Goal: Task Accomplishment & Management: Manage account settings

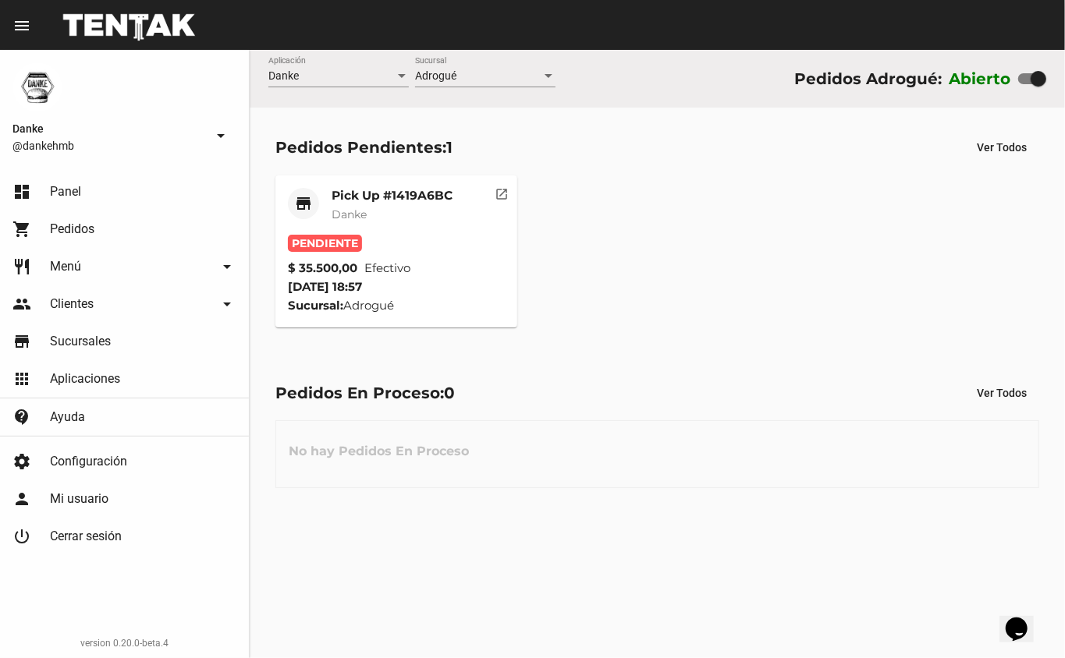
click at [356, 197] on mat-card-title "Pick Up #1419A6BC" at bounding box center [391, 196] width 121 height 16
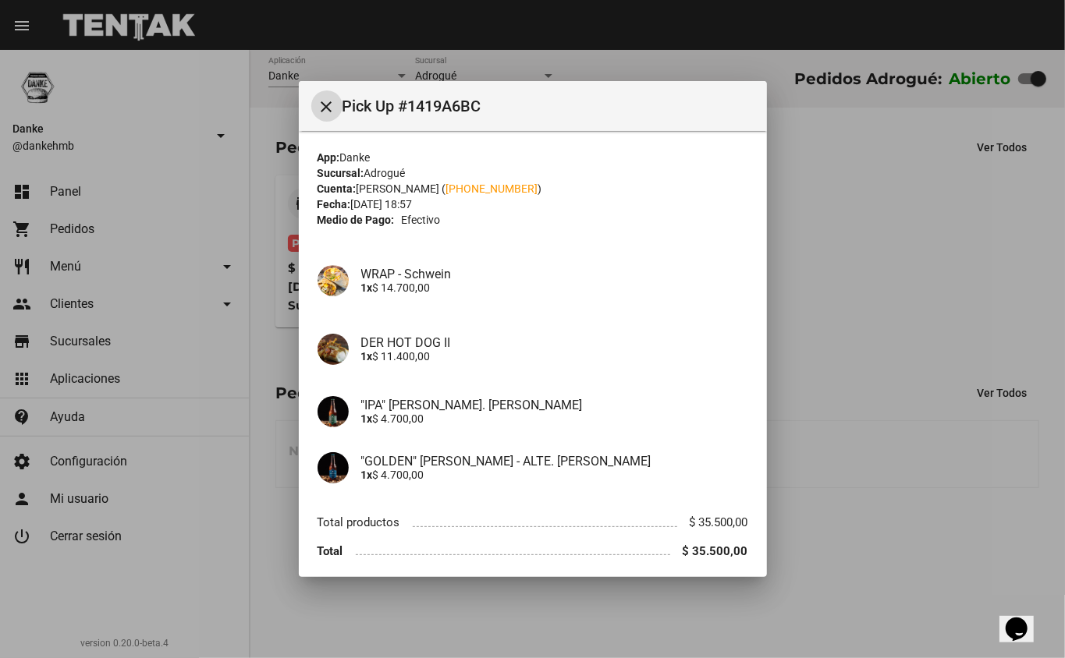
click at [866, 313] on div at bounding box center [532, 329] width 1065 height 658
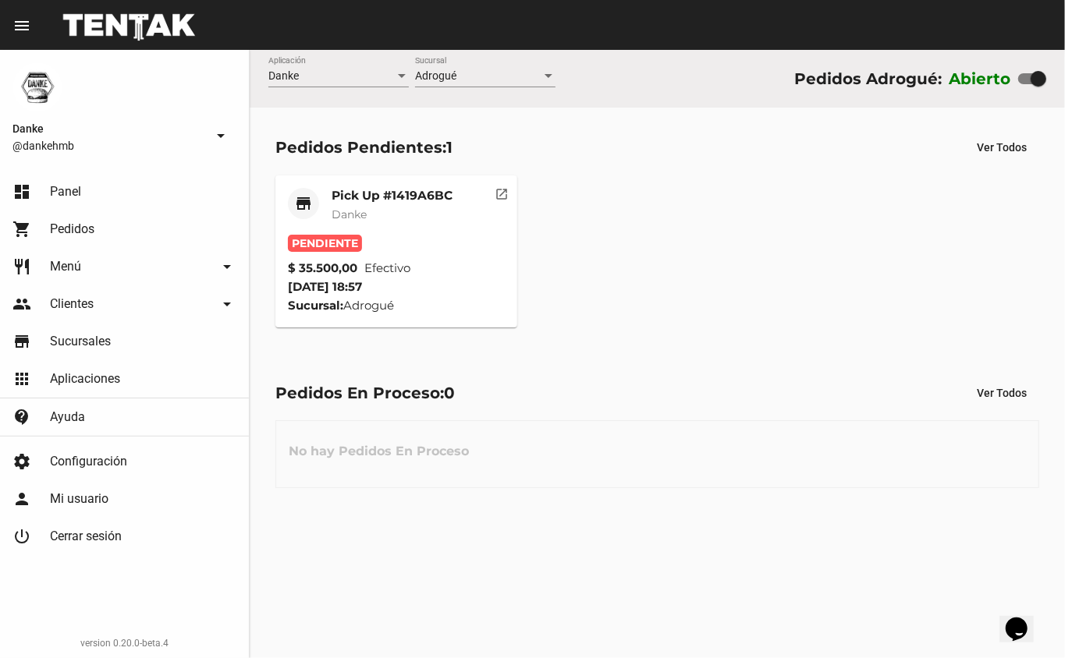
click at [403, 198] on mat-card-title "Pick Up #1419A6BC" at bounding box center [391, 196] width 121 height 16
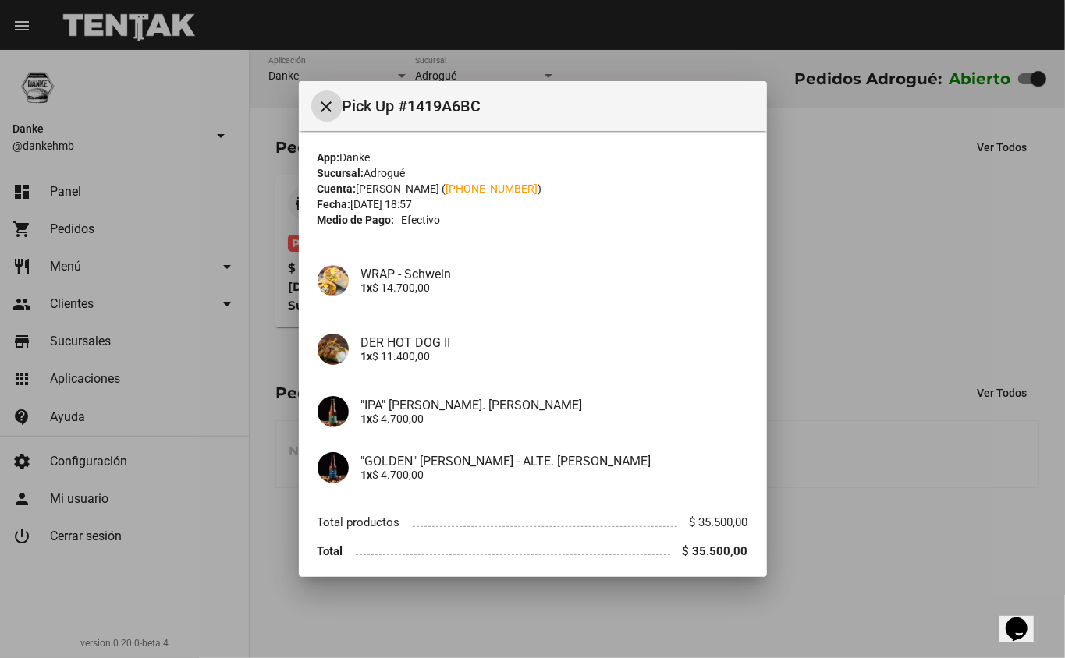
click at [79, 200] on div at bounding box center [532, 329] width 1065 height 658
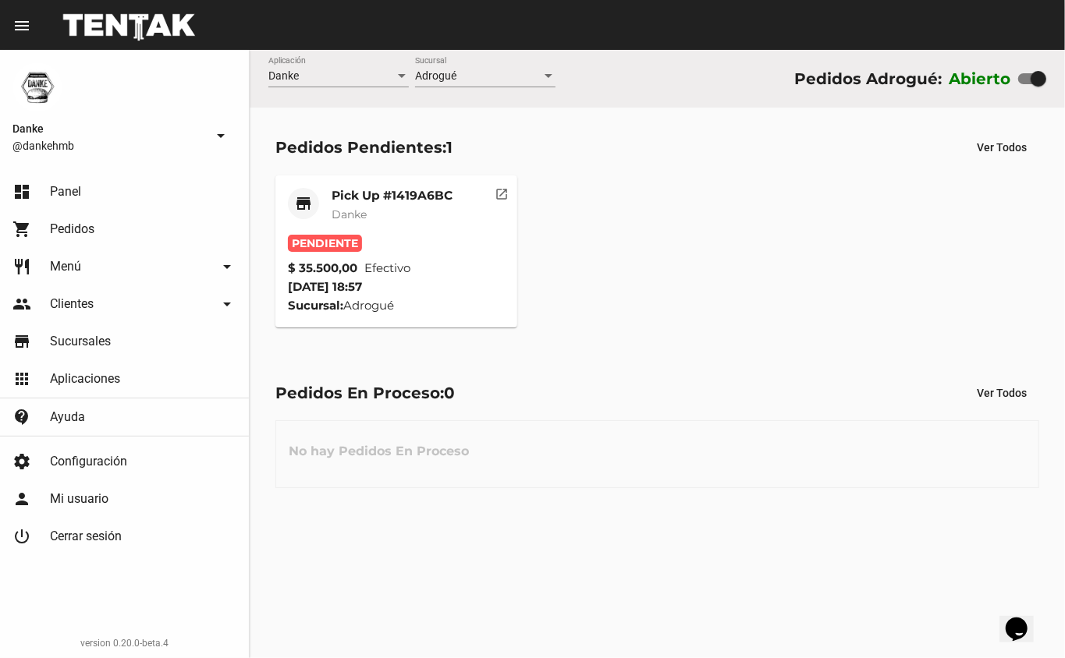
click at [66, 265] on span "Menú" at bounding box center [65, 267] width 31 height 16
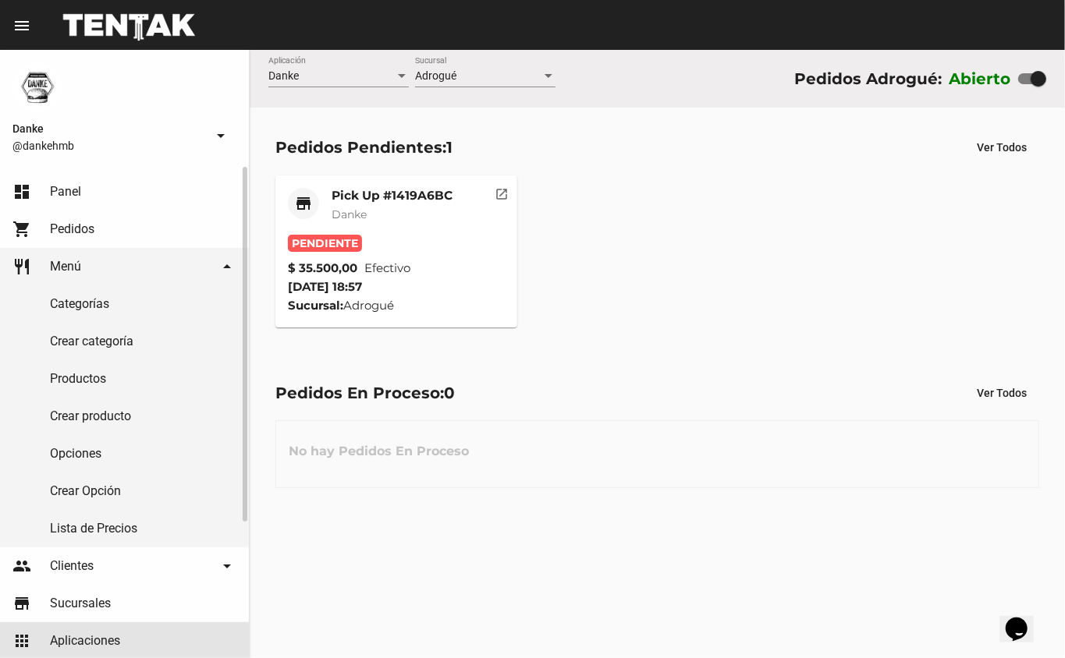
click at [59, 635] on span "Aplicaciones" at bounding box center [85, 641] width 70 height 16
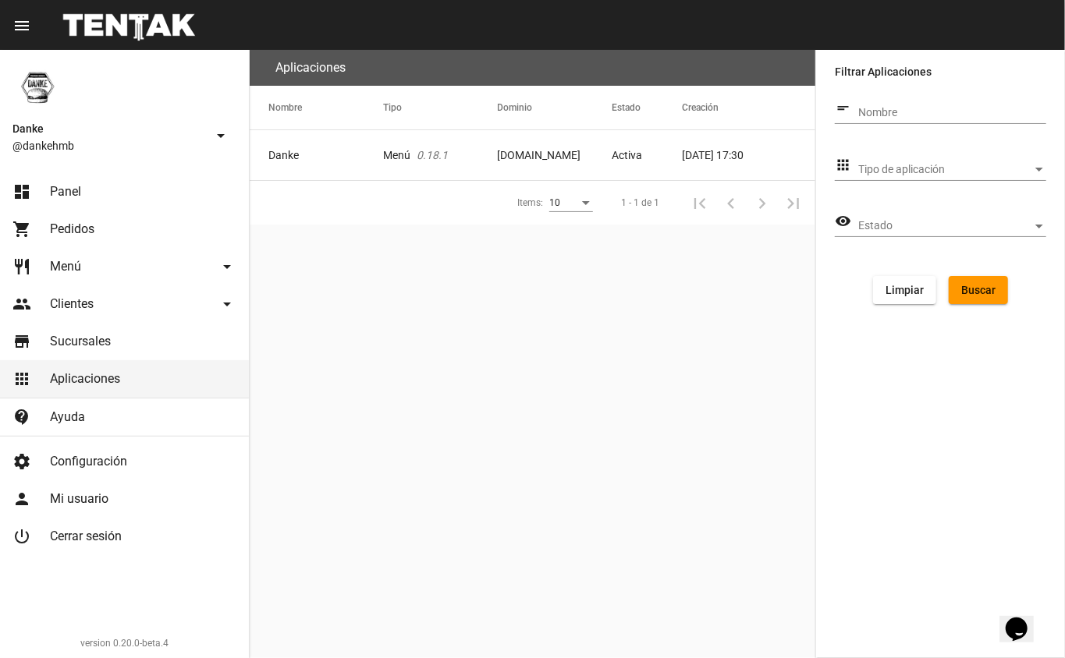
click at [54, 306] on span "Clientes" at bounding box center [72, 304] width 44 height 16
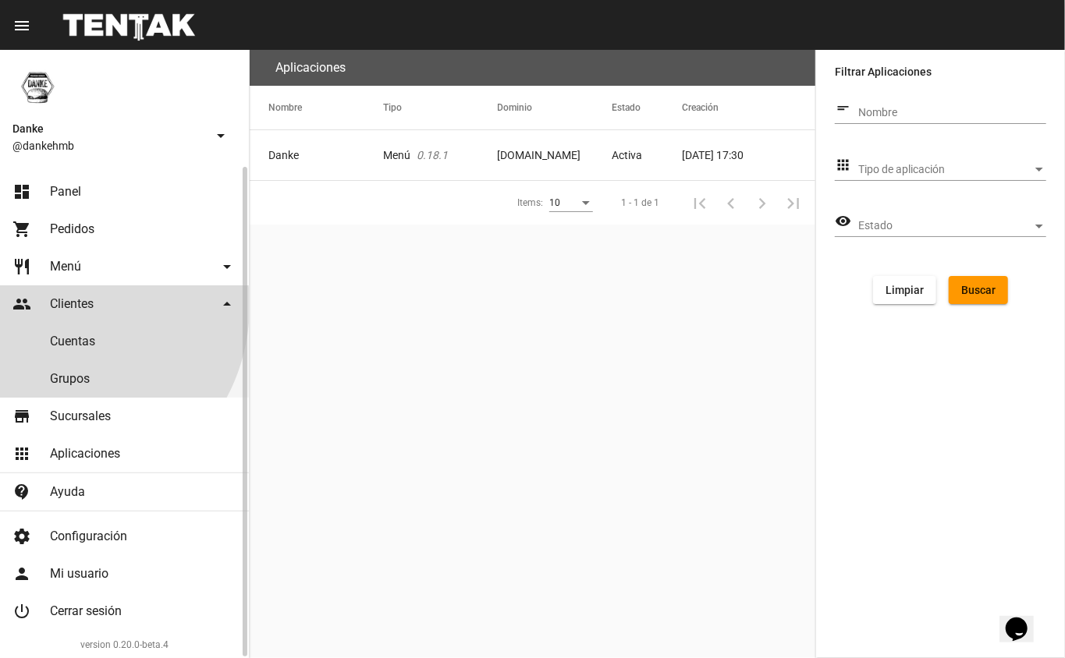
click at [57, 262] on span "Menú" at bounding box center [65, 267] width 31 height 16
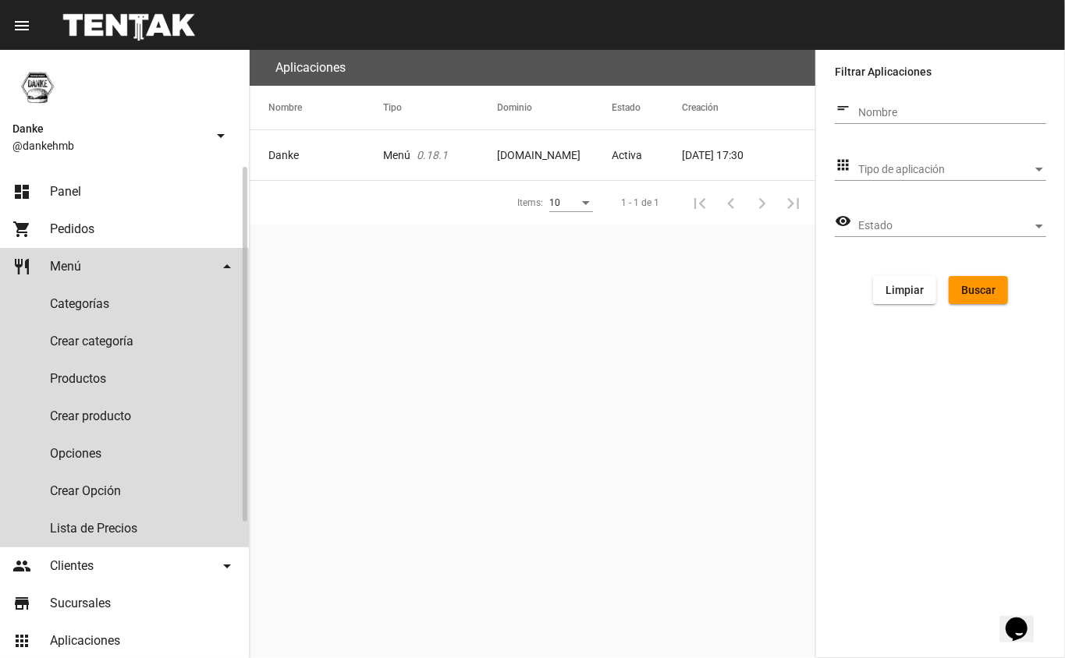
click at [66, 260] on span "Menú" at bounding box center [65, 267] width 31 height 16
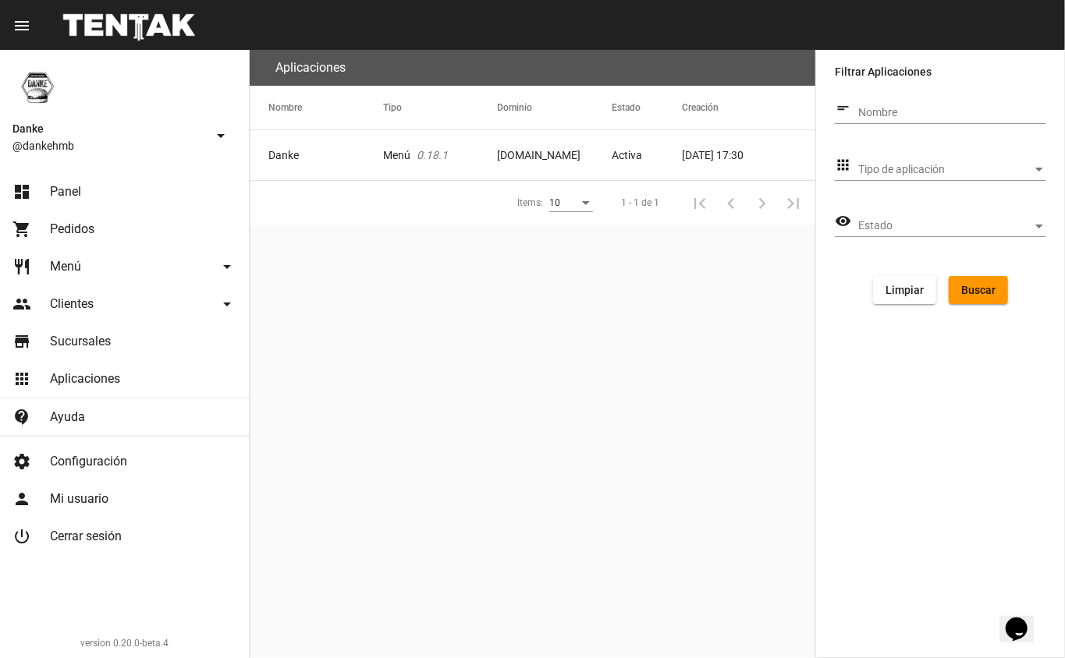
click at [66, 234] on span "Pedidos" at bounding box center [72, 229] width 44 height 16
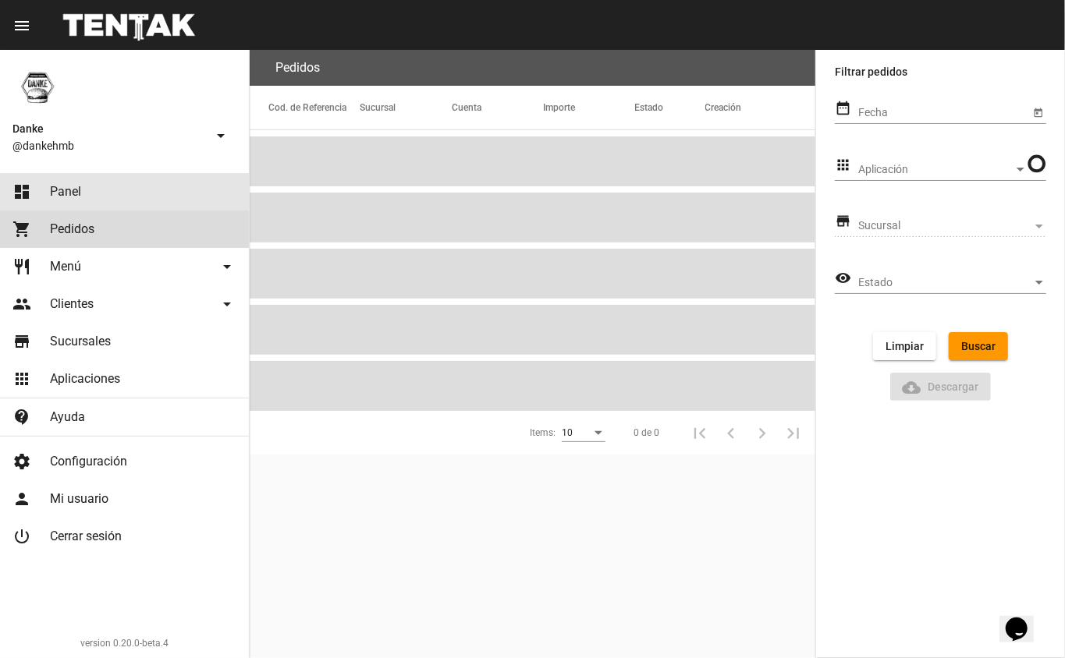
click at [59, 191] on span "Panel" at bounding box center [65, 192] width 31 height 16
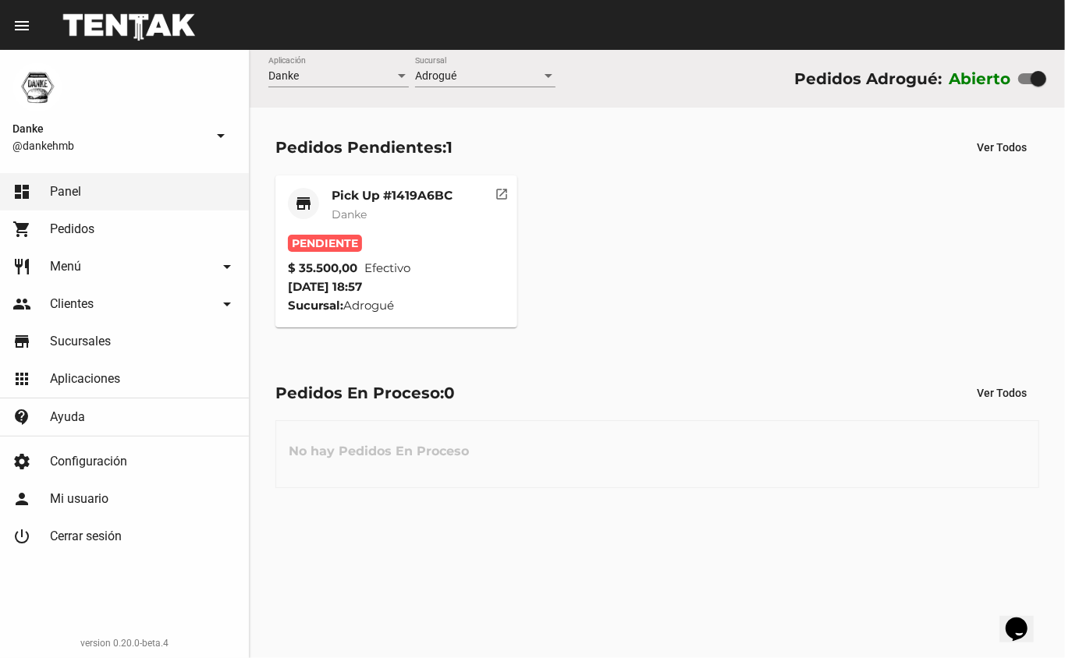
click at [376, 193] on mat-card-title "Pick Up #1419A6BC" at bounding box center [391, 196] width 121 height 16
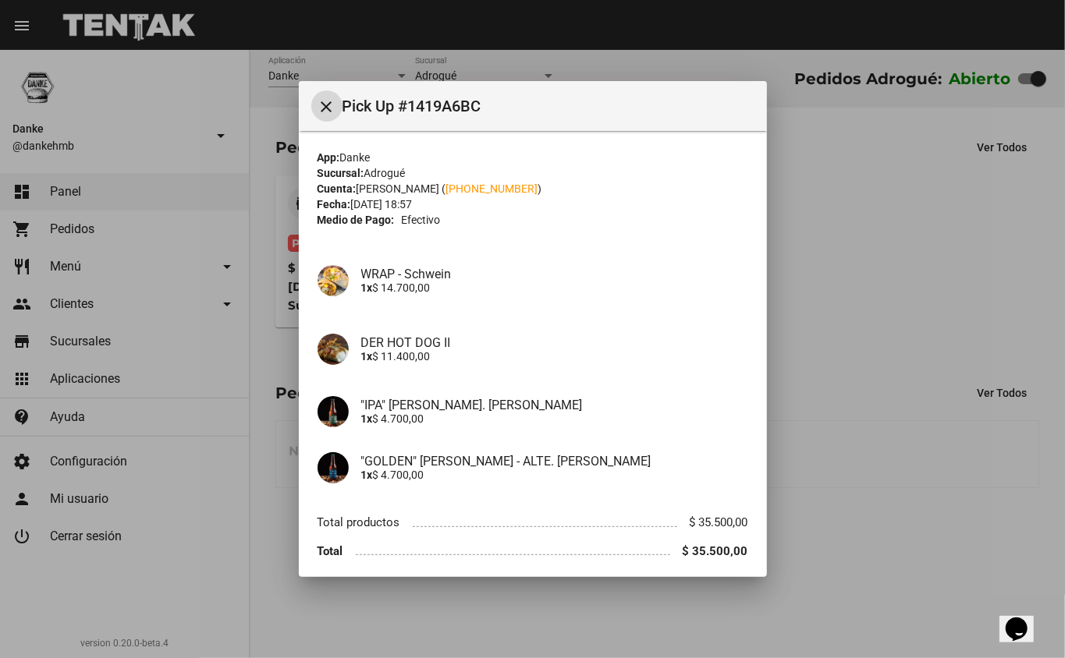
click at [843, 293] on div at bounding box center [532, 329] width 1065 height 658
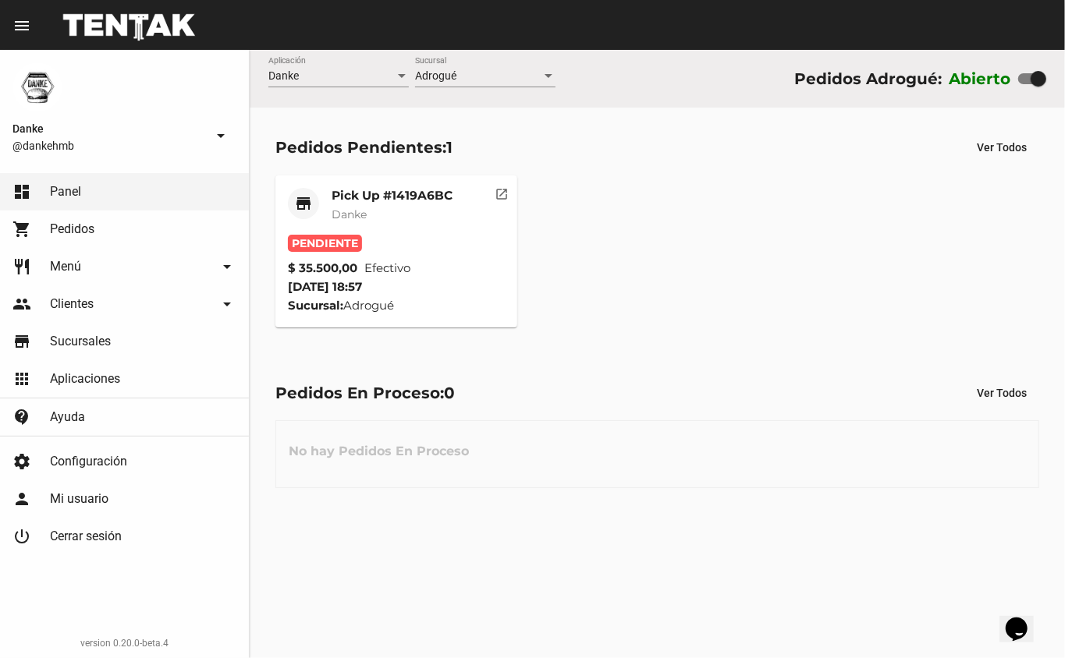
click at [354, 192] on mat-card-title "Pick Up #1419A6BC" at bounding box center [391, 196] width 121 height 16
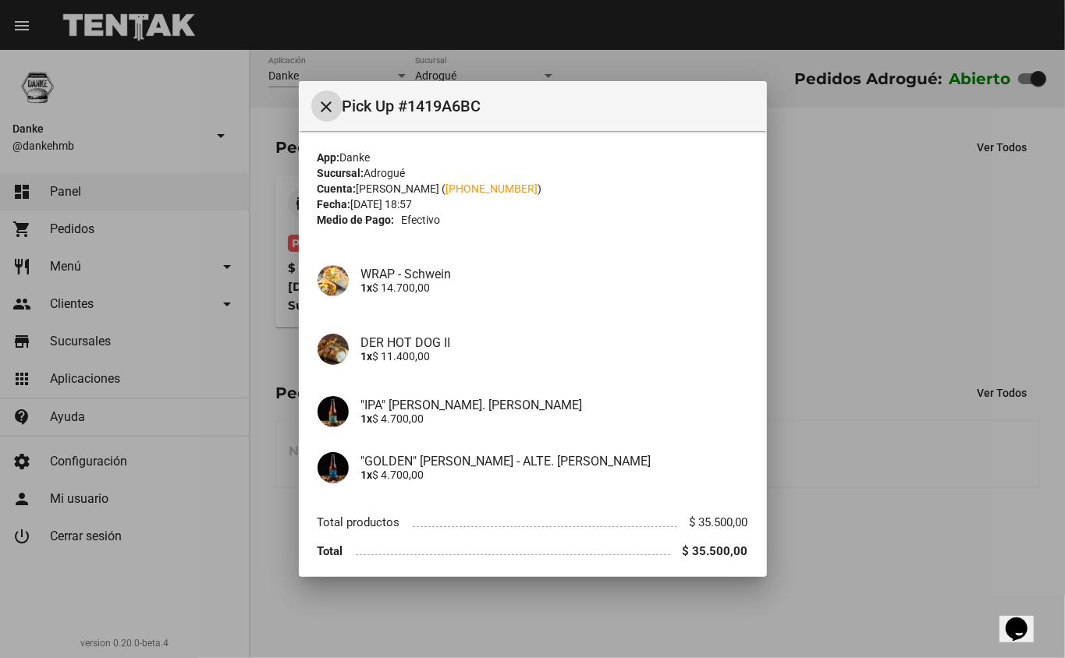
click at [839, 338] on div at bounding box center [532, 329] width 1065 height 658
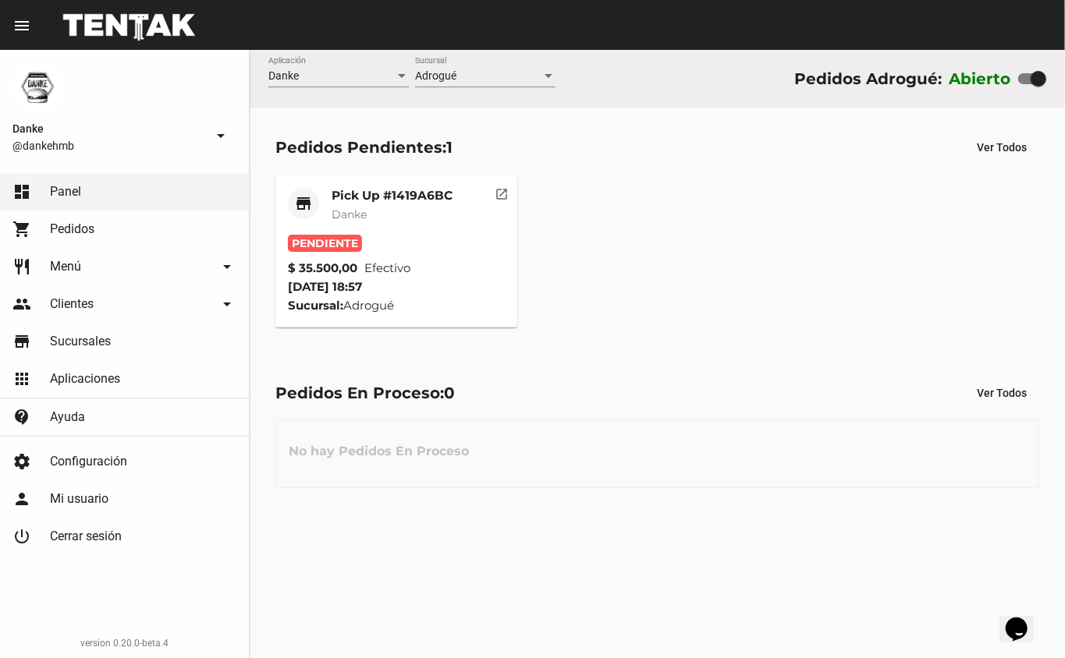
click at [374, 194] on mat-card-title "Pick Up #1419A6BC" at bounding box center [391, 196] width 121 height 16
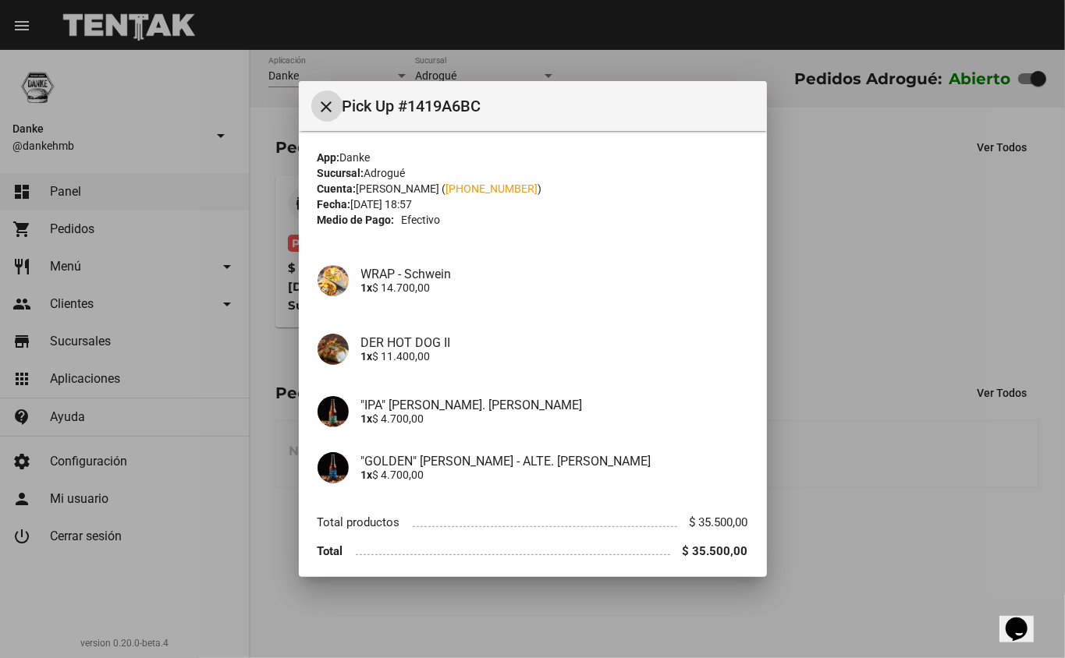
click at [819, 290] on div at bounding box center [532, 329] width 1065 height 658
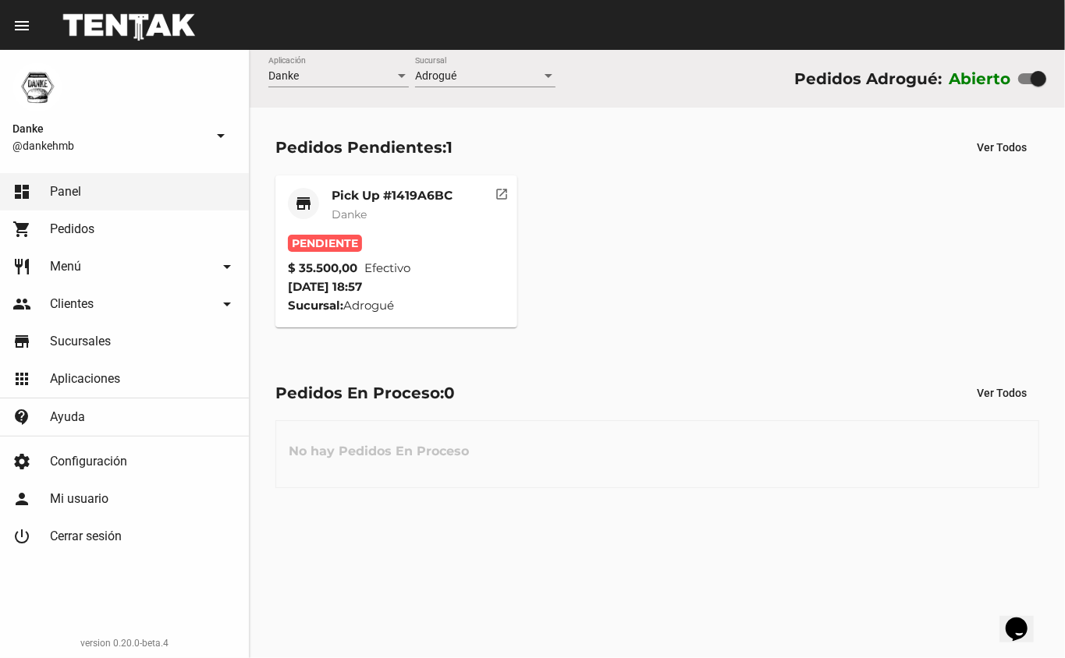
click at [362, 188] on mat-card-title "Pick Up #1419A6BC" at bounding box center [391, 196] width 121 height 16
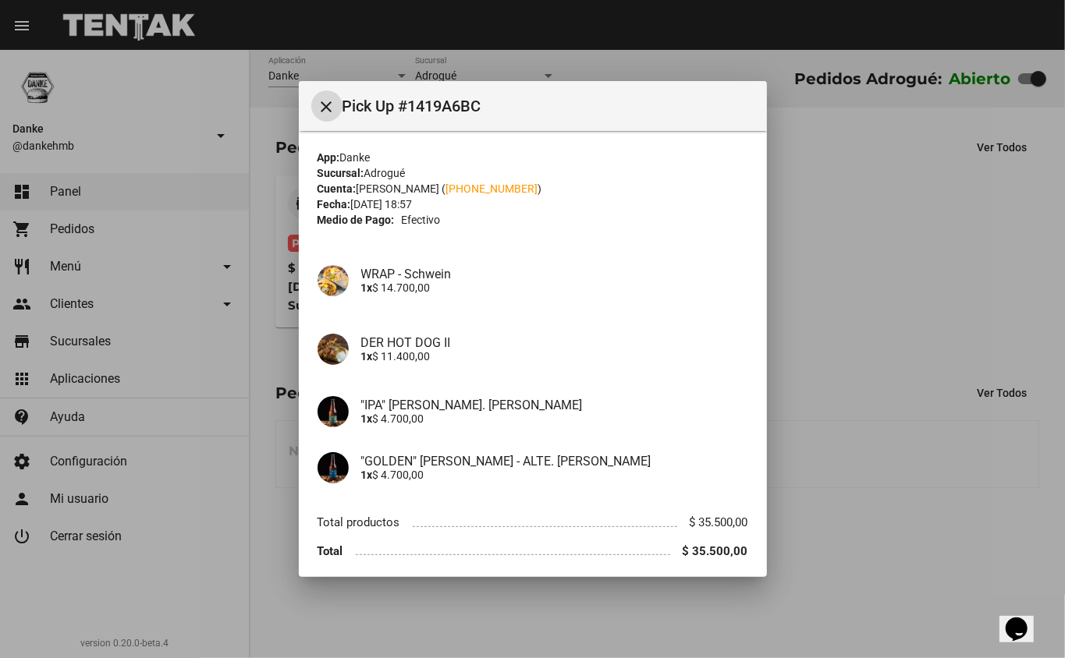
scroll to position [60, 0]
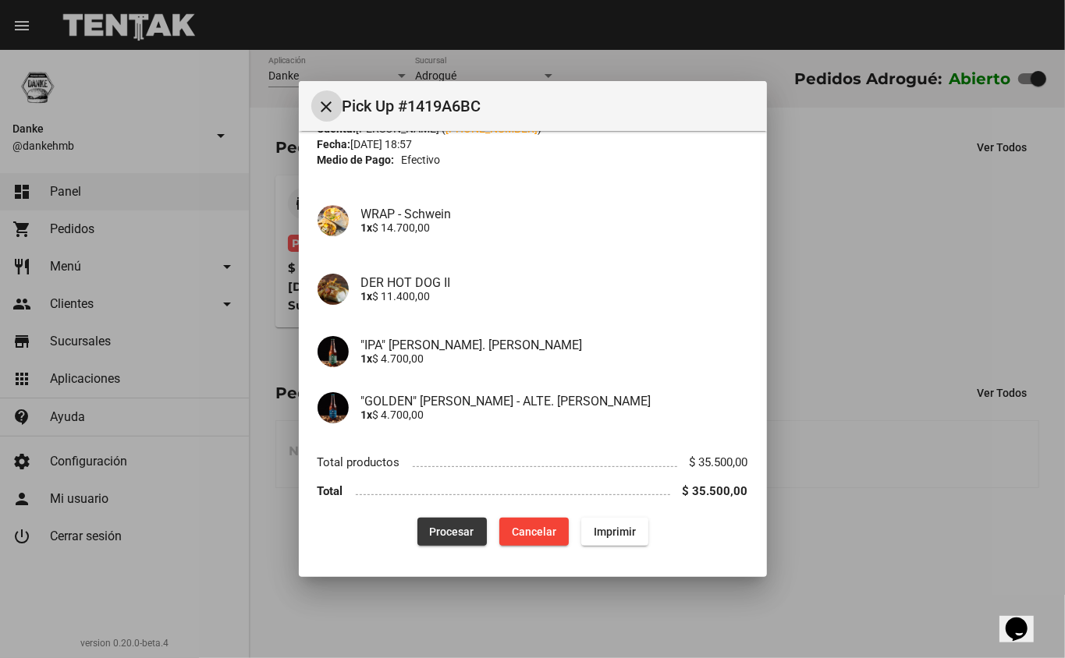
click at [431, 521] on button "Procesar" at bounding box center [451, 532] width 69 height 28
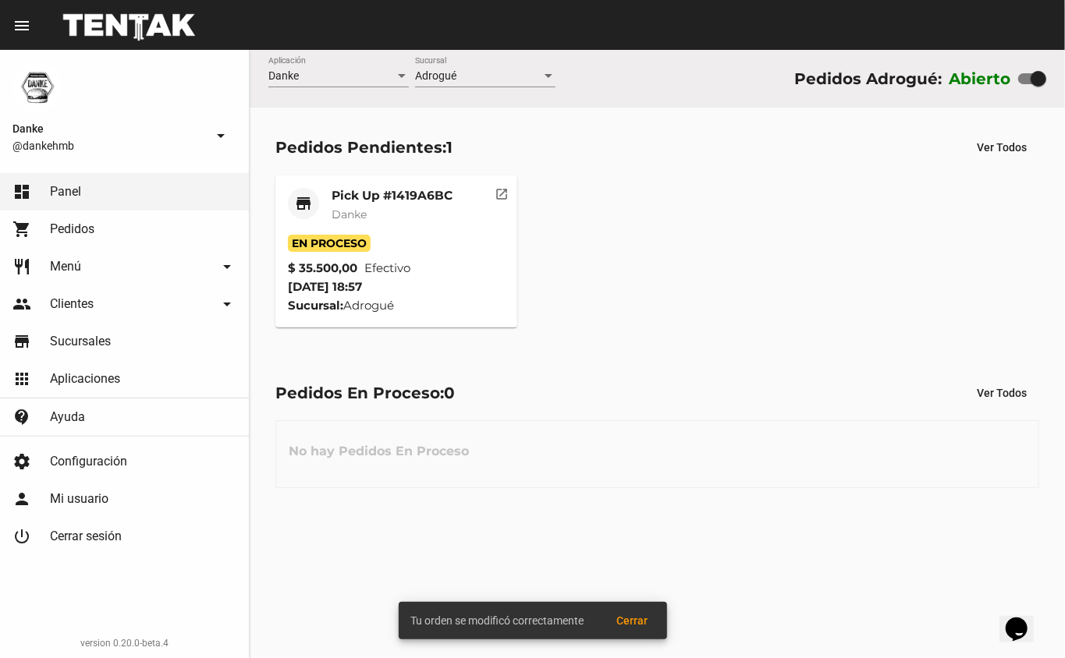
click at [675, 335] on div "Pedidos Pendientes: 1 Ver Todos store Pick Up #1419A6BC Danke En Proceso $ 35.5…" at bounding box center [657, 230] width 815 height 245
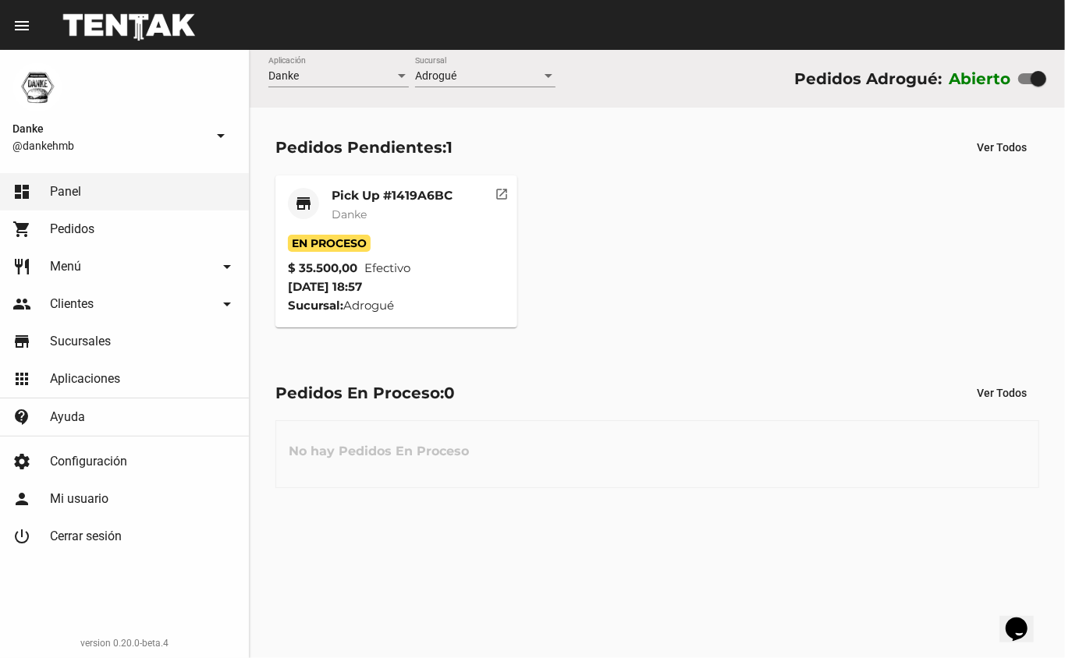
click at [622, 323] on div "store Pick Up #1419A6BC Danke En Proceso $ 35.500,00 Efectivo 29/8/25 18:57 Suc…" at bounding box center [657, 251] width 778 height 166
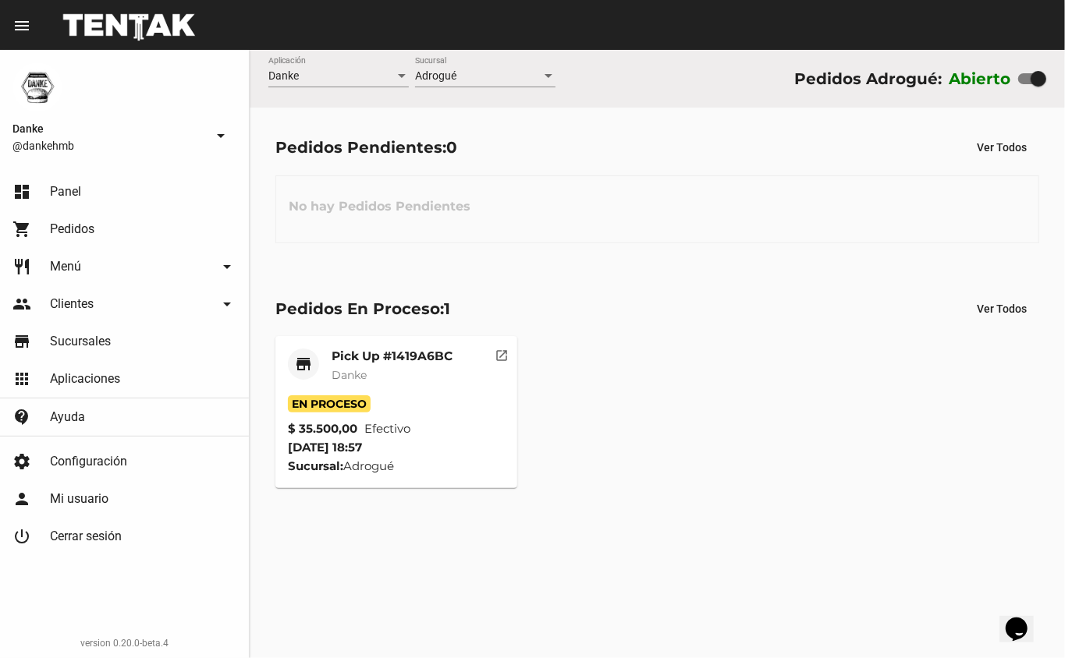
click at [416, 353] on mat-card-title "Pick Up #1419A6BC" at bounding box center [391, 357] width 121 height 16
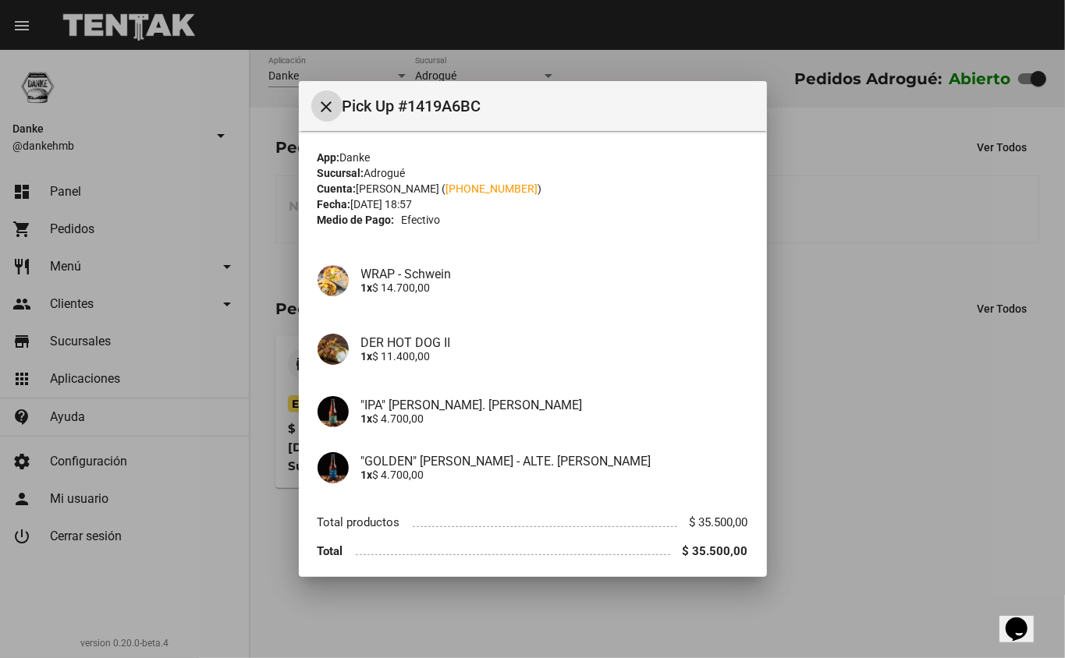
scroll to position [60, 0]
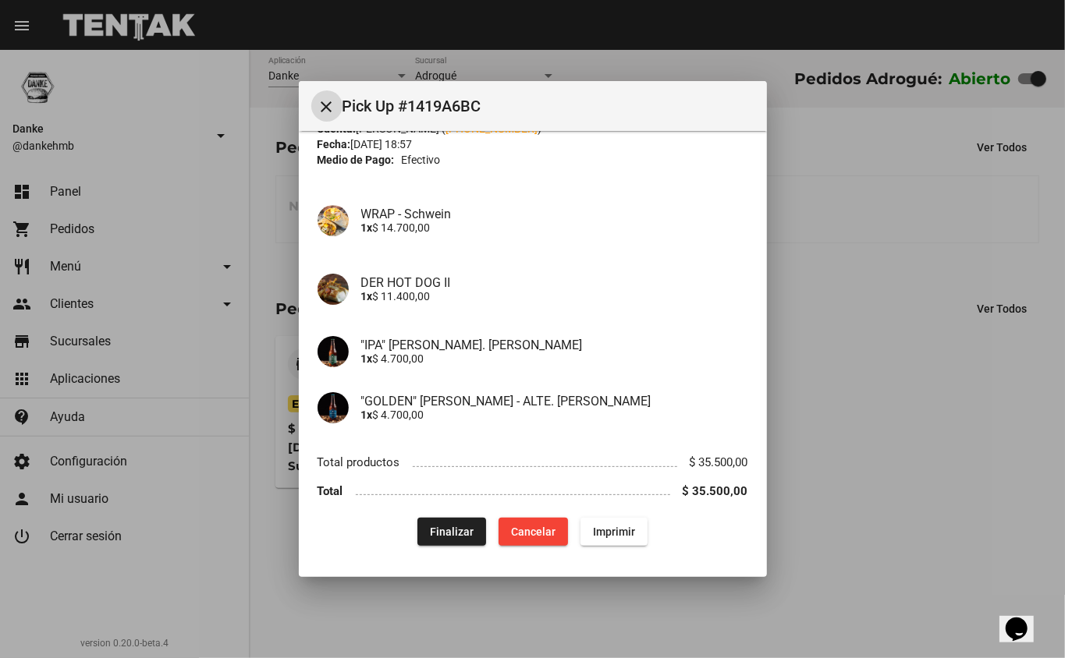
click at [430, 537] on span "Finalizar" at bounding box center [452, 532] width 44 height 12
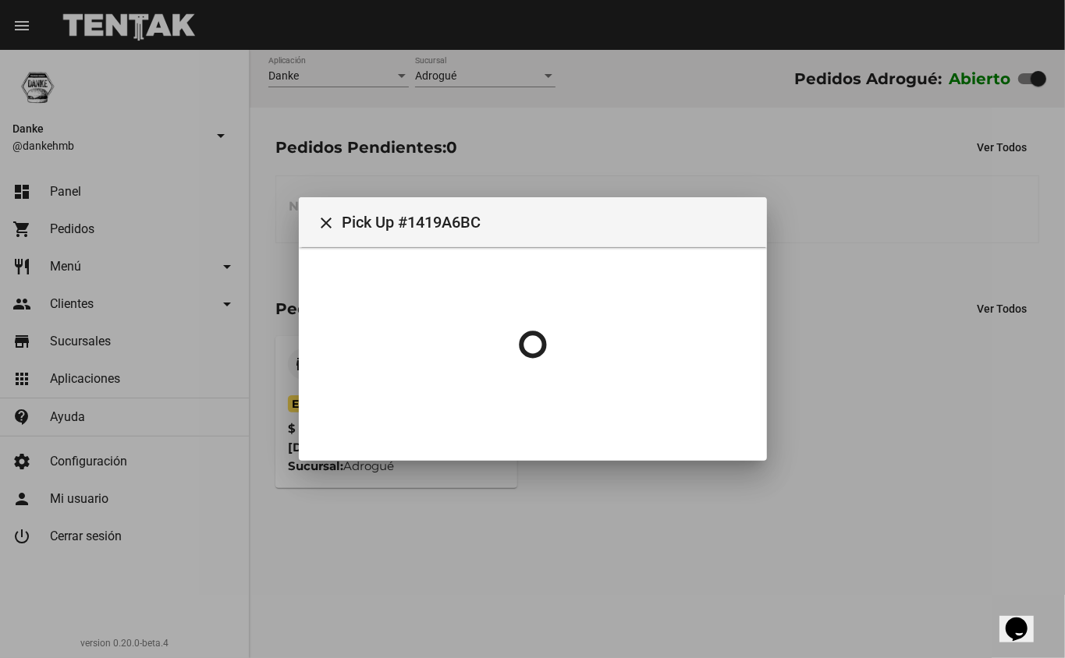
scroll to position [0, 0]
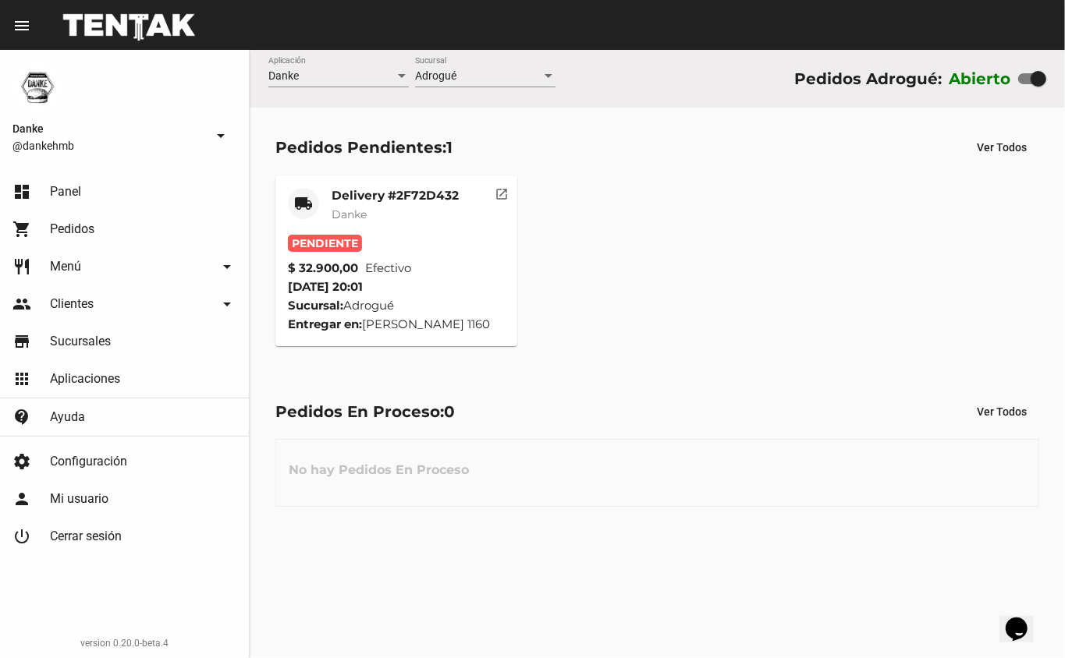
click at [363, 188] on mat-card-title "Delivery #2F72D432" at bounding box center [394, 196] width 127 height 16
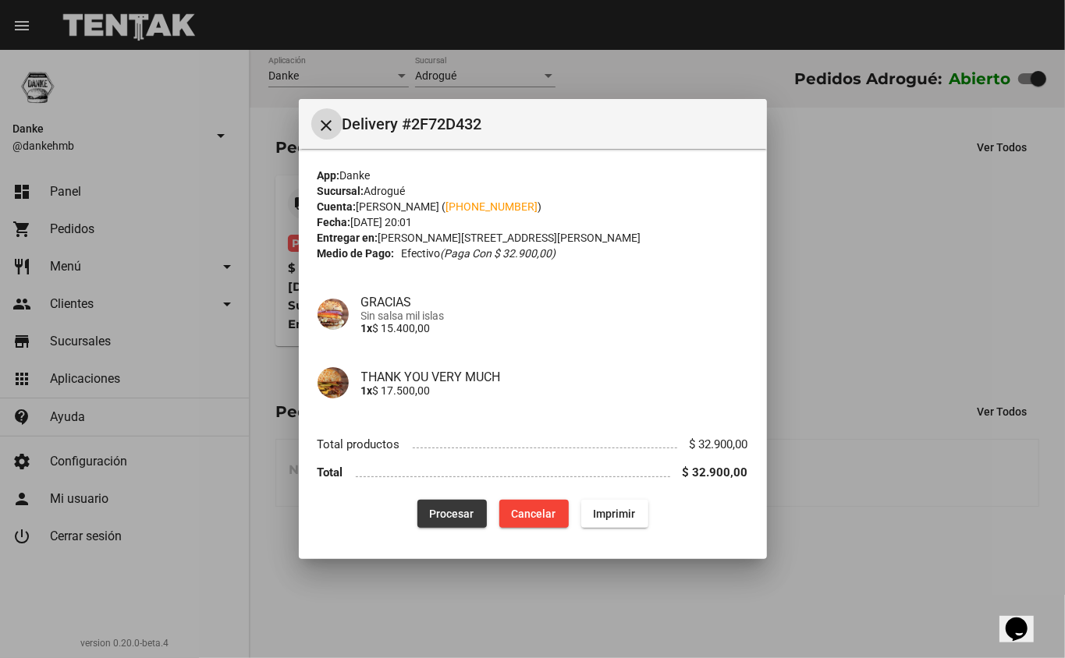
click at [431, 504] on button "Procesar" at bounding box center [451, 514] width 69 height 28
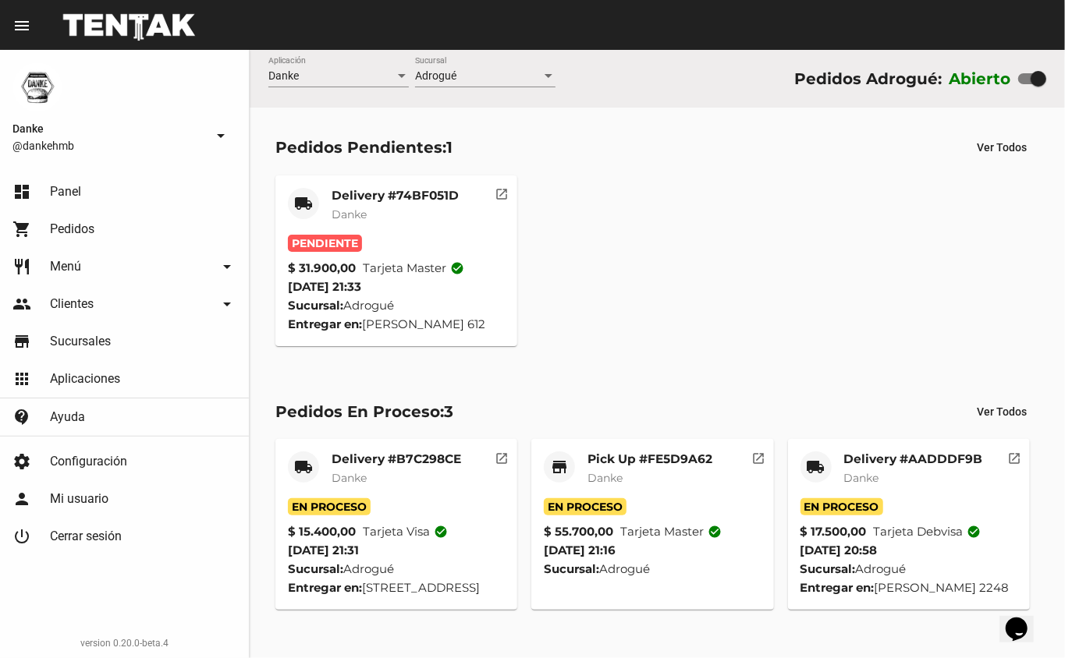
click at [139, 219] on link "shopping_cart Pedidos" at bounding box center [124, 229] width 249 height 37
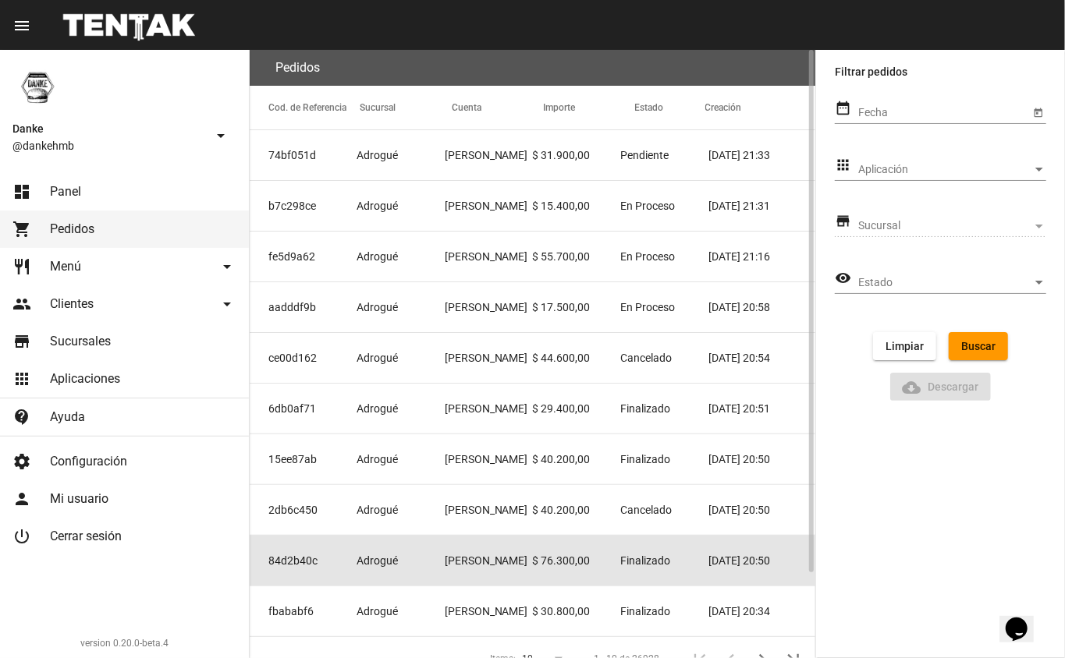
click at [484, 565] on mat-cell "[PERSON_NAME]" at bounding box center [489, 561] width 88 height 50
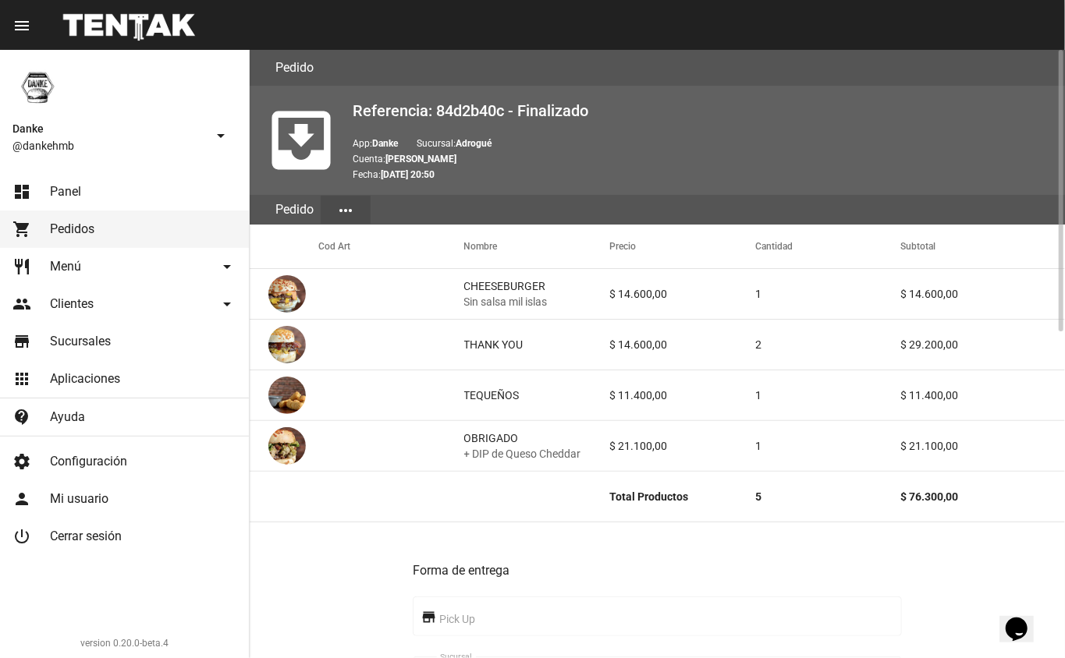
click at [345, 207] on mat-icon "more_horiz" at bounding box center [345, 210] width 19 height 19
click at [338, 244] on button "Detalle" at bounding box center [364, 248] width 87 height 37
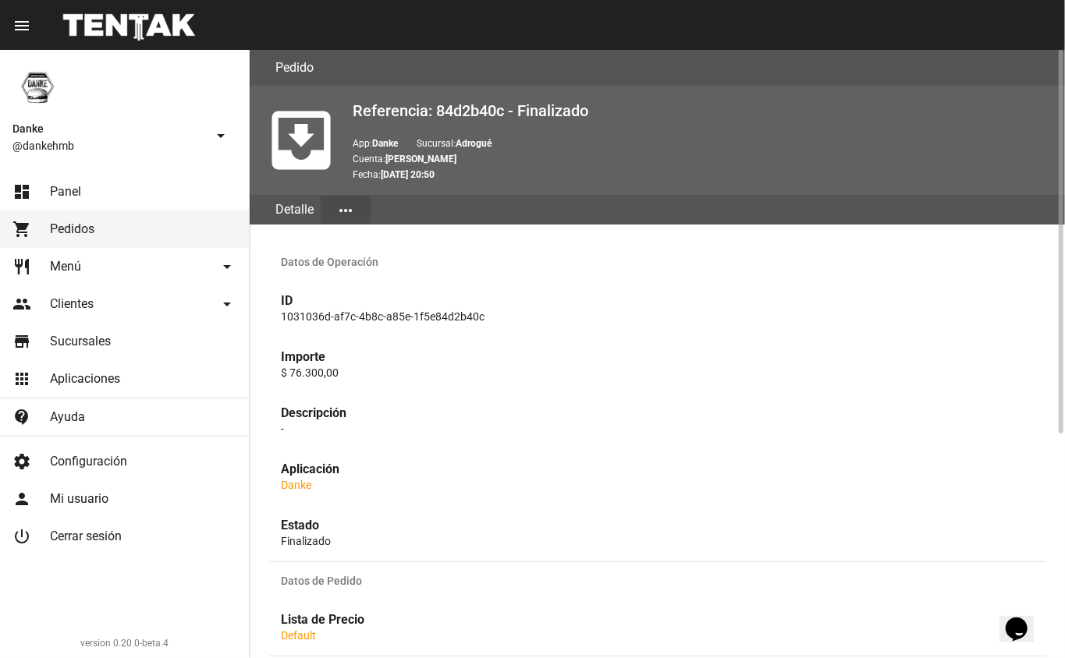
click at [407, 494] on div "Aplicación Danke" at bounding box center [657, 477] width 778 height 56
click at [290, 210] on div "Detalle" at bounding box center [294, 210] width 52 height 30
click at [351, 209] on mat-icon "more_horiz" at bounding box center [345, 210] width 19 height 19
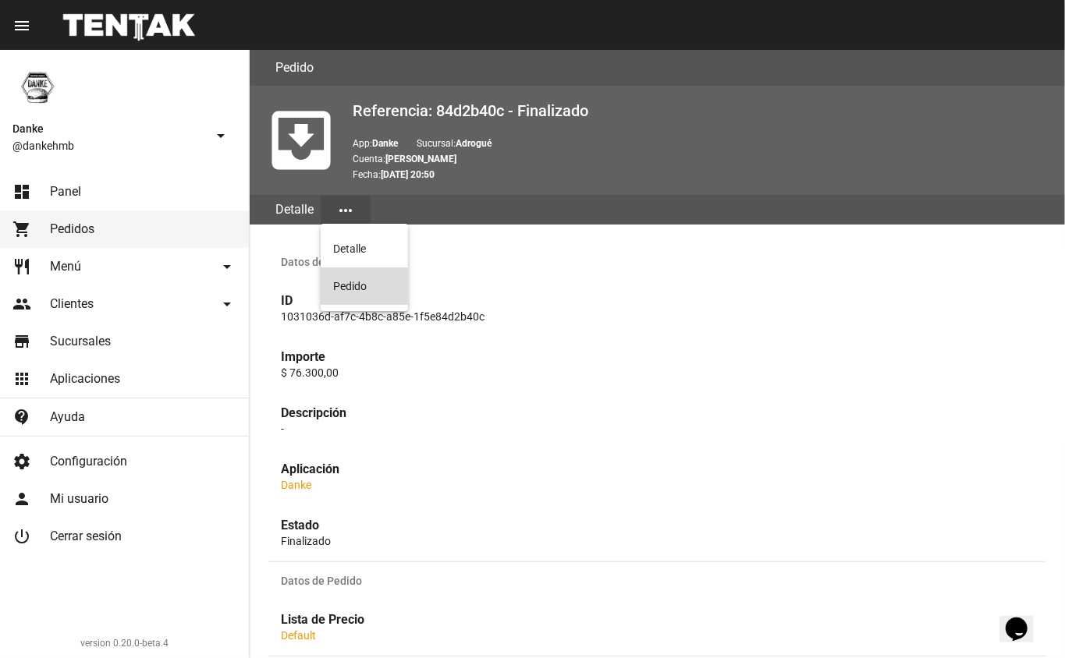
click at [348, 288] on button "Pedido" at bounding box center [364, 286] width 87 height 37
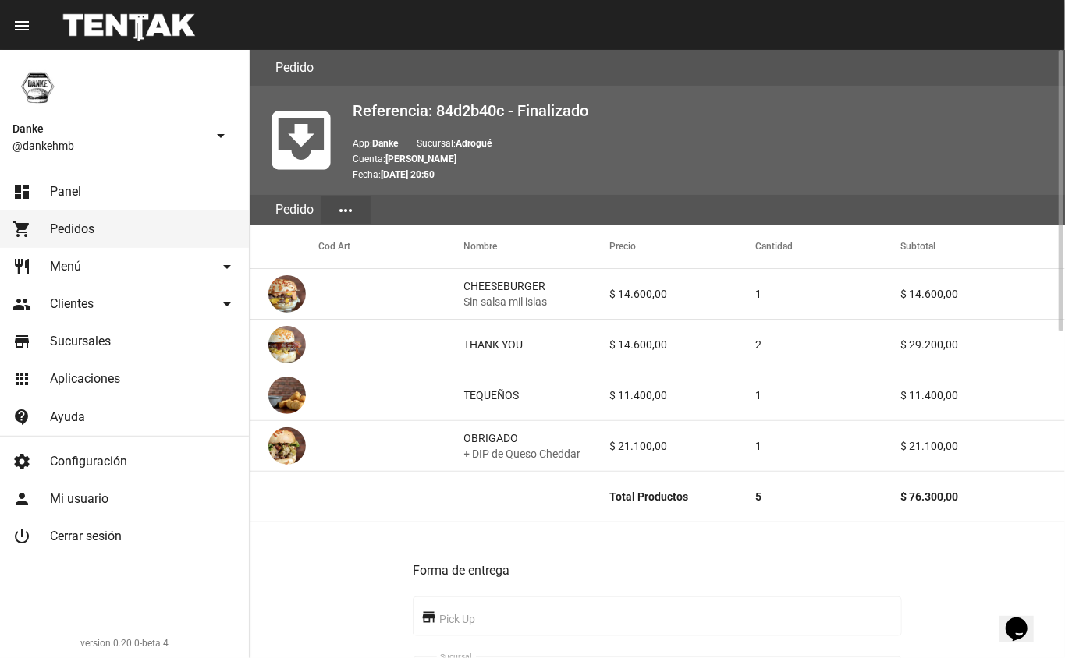
click at [630, 494] on mat-cell "Total Productos" at bounding box center [682, 497] width 146 height 50
click at [346, 207] on mat-icon "more_horiz" at bounding box center [345, 210] width 19 height 19
click at [287, 216] on div at bounding box center [532, 329] width 1065 height 658
click at [387, 107] on h2 "Referencia: 84d2b40c - Finalizado" at bounding box center [703, 110] width 700 height 25
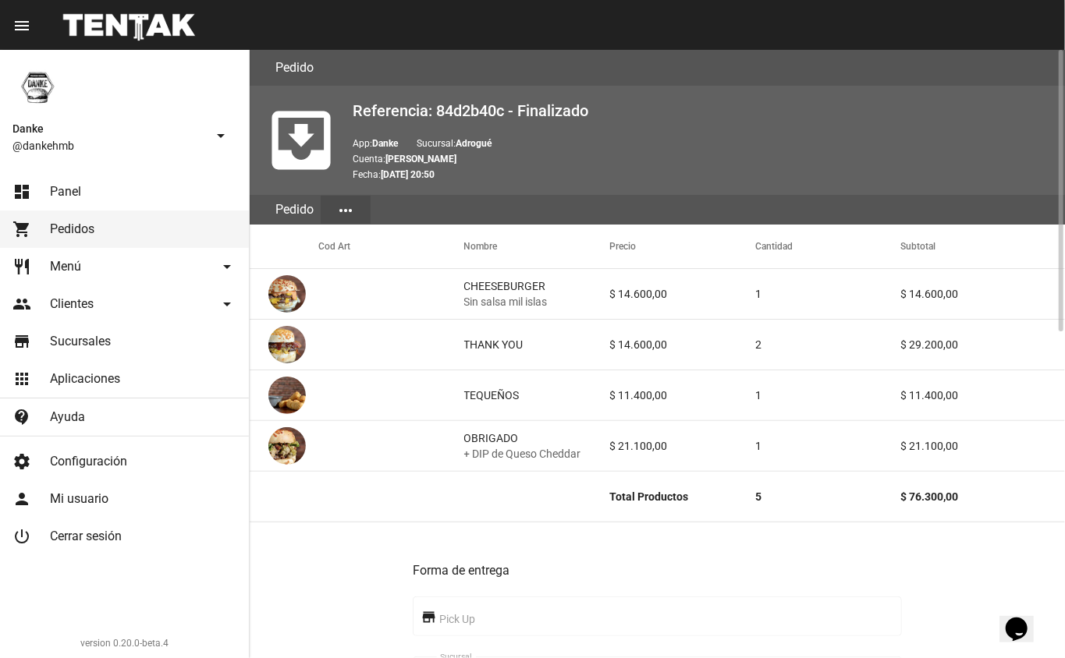
click at [303, 141] on mat-icon "move_to_inbox" at bounding box center [301, 140] width 78 height 78
click at [307, 147] on mat-icon "move_to_inbox" at bounding box center [301, 140] width 78 height 78
click at [398, 143] on b "Danke" at bounding box center [385, 143] width 26 height 11
click at [425, 170] on b "29/8/25 20:50" at bounding box center [408, 174] width 54 height 11
click at [529, 104] on h2 "Referencia: 84d2b40c - Finalizado" at bounding box center [703, 110] width 700 height 25
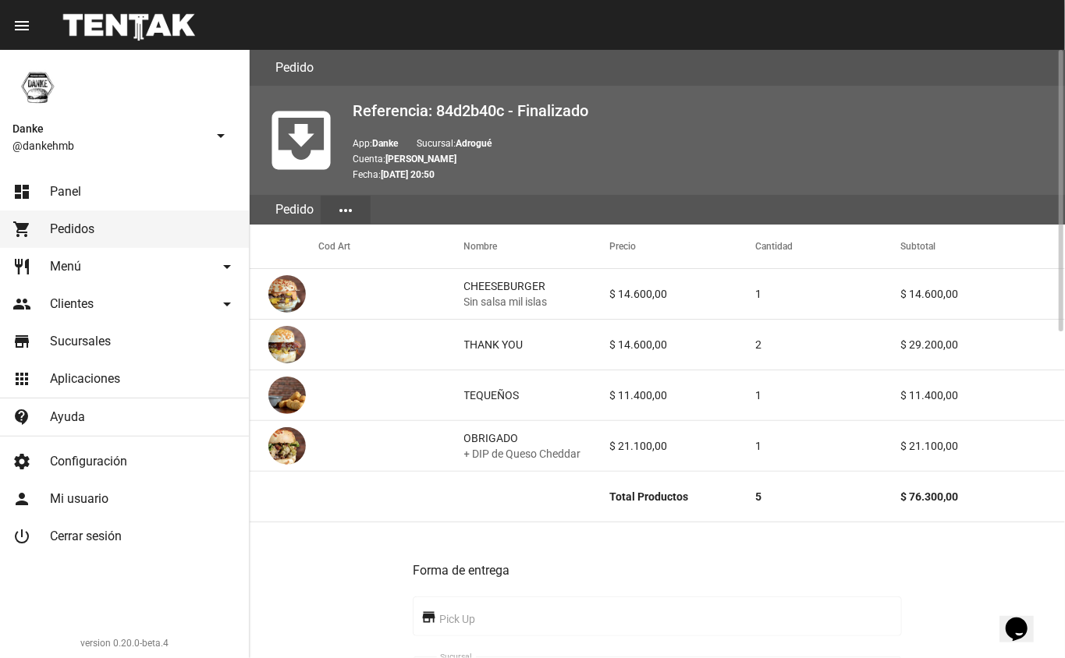
click at [382, 101] on h2 "Referencia: 84d2b40c - Finalizado" at bounding box center [703, 110] width 700 height 25
click at [385, 169] on b "29/8/25 20:50" at bounding box center [408, 174] width 54 height 11
click at [293, 217] on div "Pedido" at bounding box center [294, 210] width 52 height 30
click at [285, 207] on div "Pedido" at bounding box center [294, 210] width 52 height 30
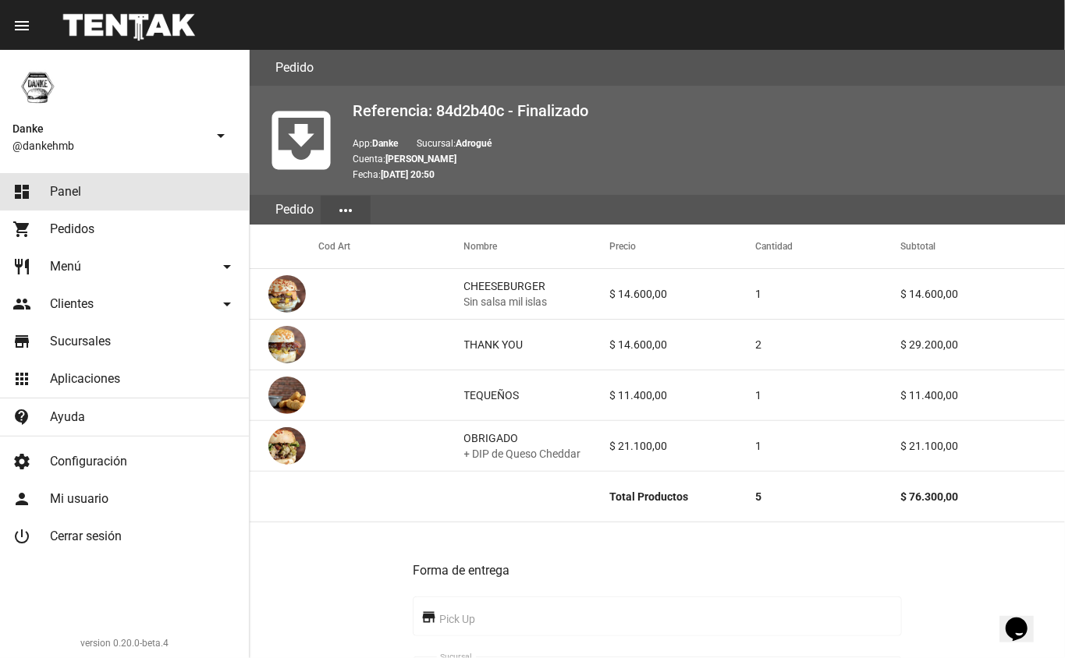
click at [79, 197] on span "Panel" at bounding box center [65, 192] width 31 height 16
